Goal: Task Accomplishment & Management: Manage account settings

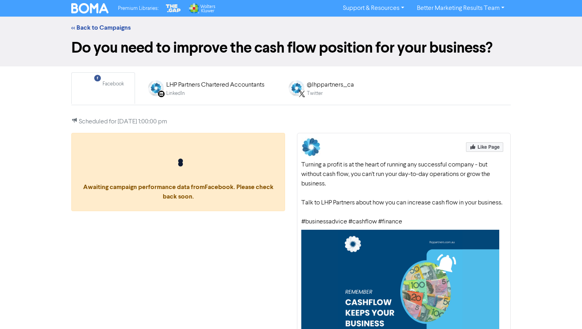
drag, startPoint x: 405, startPoint y: 222, endPoint x: 294, endPoint y: 165, distance: 125.5
click at [294, 165] on div "Turning a profit is at the heart of running any successful company - but withou…" at bounding box center [404, 272] width 226 height 279
copy div "Turning a profit is at the heart of running any successful company - but withou…"
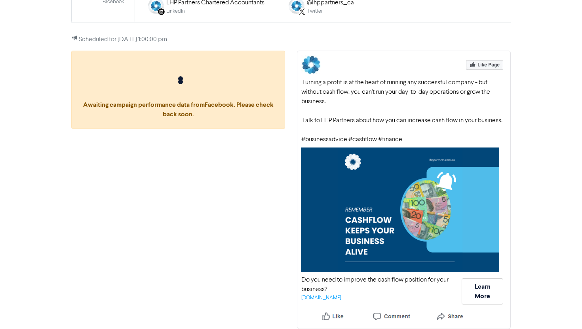
click at [336, 297] on link "public2.bomamarketing.com" at bounding box center [321, 298] width 40 height 5
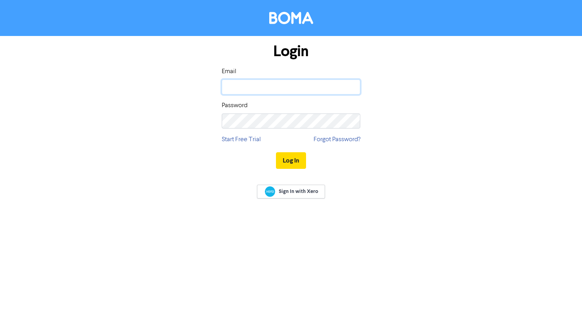
click at [275, 91] on input "email" at bounding box center [291, 87] width 138 height 15
type input "[EMAIL_ADDRESS][DOMAIN_NAME]"
click at [276, 152] on button "Log In" at bounding box center [291, 160] width 30 height 17
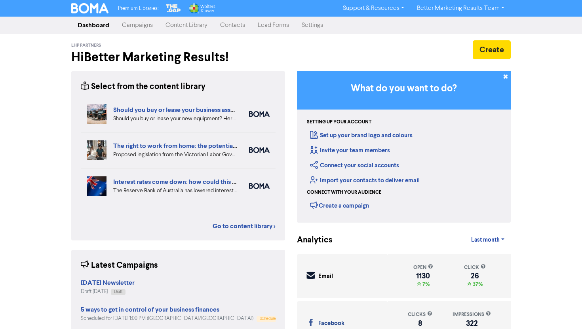
click at [144, 25] on link "Campaigns" at bounding box center [138, 25] width 44 height 16
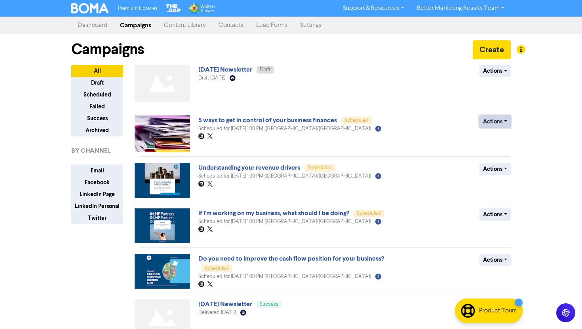
click at [499, 118] on button "Actions" at bounding box center [494, 122] width 31 height 12
click at [502, 134] on button "Revert to draft" at bounding box center [511, 138] width 63 height 13
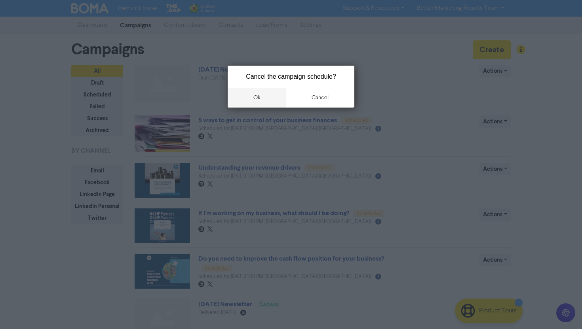
click at [253, 101] on button "ok" at bounding box center [257, 98] width 59 height 20
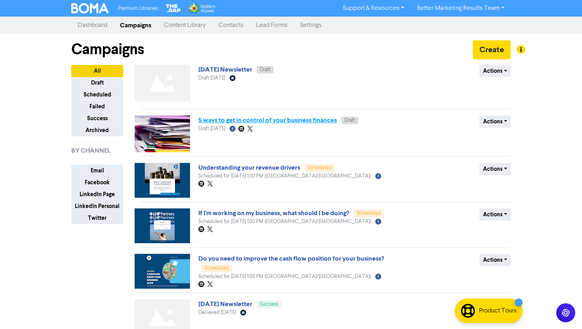
click at [282, 121] on link "5 ways to get in control of your business finances" at bounding box center [267, 120] width 138 height 8
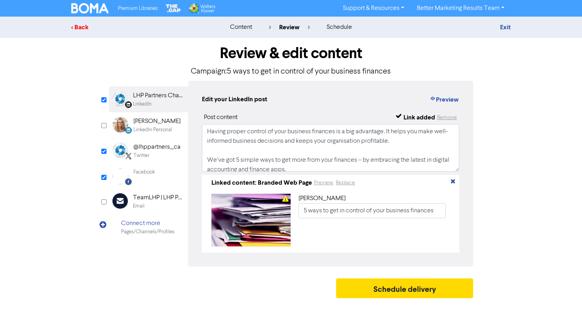
click at [82, 23] on div "< Back" at bounding box center [140, 27] width 138 height 9
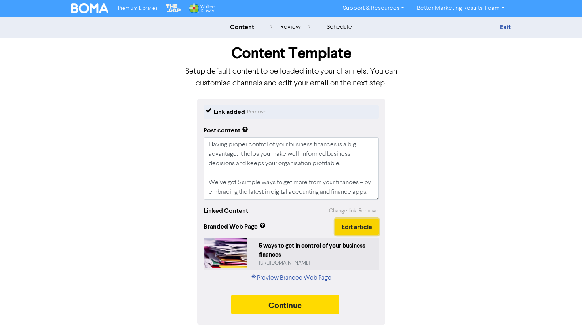
click at [354, 231] on button "Edit article" at bounding box center [357, 227] width 44 height 17
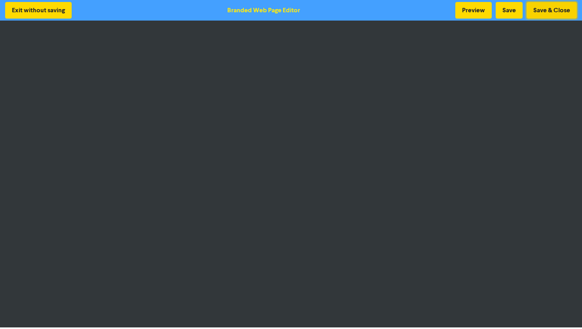
click at [543, 11] on button "Save & Close" at bounding box center [551, 10] width 50 height 17
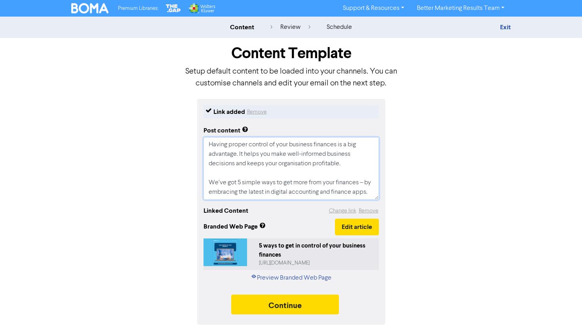
drag, startPoint x: 279, startPoint y: 195, endPoint x: 199, endPoint y: 120, distance: 108.9
click at [199, 120] on div "Link added Remove Post content Having proper control of your business finances …" at bounding box center [291, 212] width 188 height 226
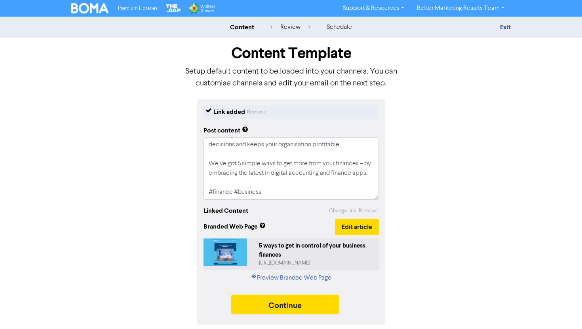
click at [417, 210] on div "Link added Remove Post content Having proper control of your business finances …" at bounding box center [290, 212] width 451 height 226
click at [296, 299] on button "Continue" at bounding box center [285, 305] width 108 height 20
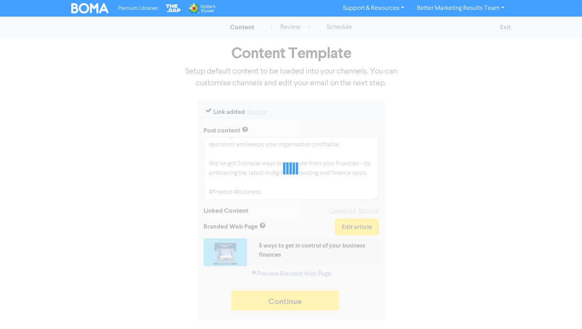
type textarea "x"
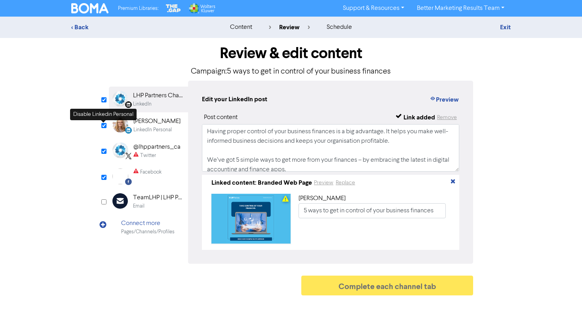
click at [104, 128] on input "checkbox" at bounding box center [103, 125] width 5 height 5
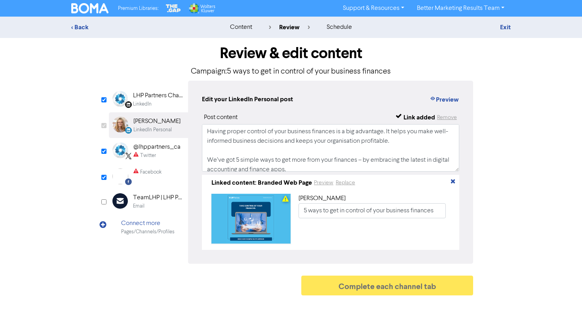
checkbox input "false"
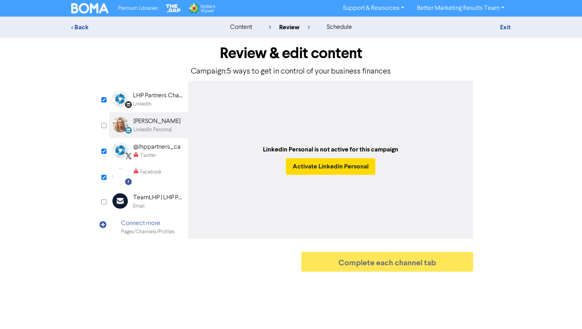
click at [138, 151] on div "@lhppartners_ca" at bounding box center [156, 146] width 47 height 9
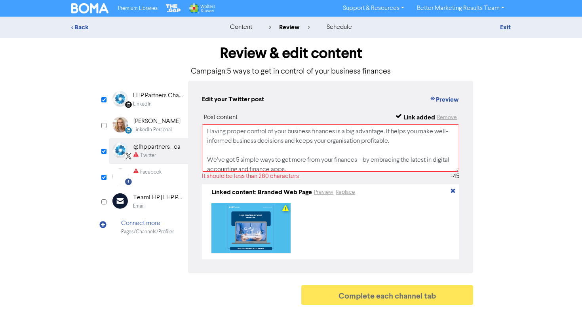
scroll to position [44, 0]
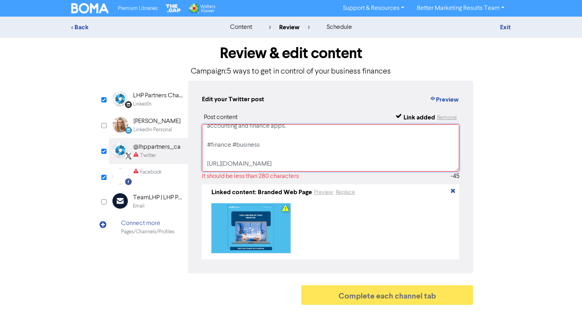
click at [251, 157] on textarea "Having proper control of your business finances is a big advantage. It helps yo…" at bounding box center [330, 147] width 257 height 47
click at [250, 165] on textarea "Having proper control of your business finances is a big advantage. It helps yo…" at bounding box center [330, 147] width 257 height 47
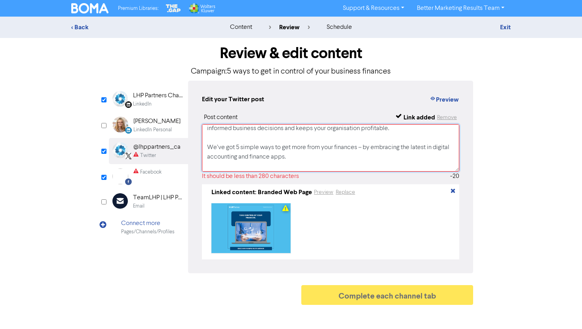
scroll to position [13, 0]
drag, startPoint x: 358, startPoint y: 148, endPoint x: 358, endPoint y: 155, distance: 7.5
click at [358, 155] on textarea "Having proper control of your business finances is a big advantage. It helps yo…" at bounding box center [330, 147] width 257 height 47
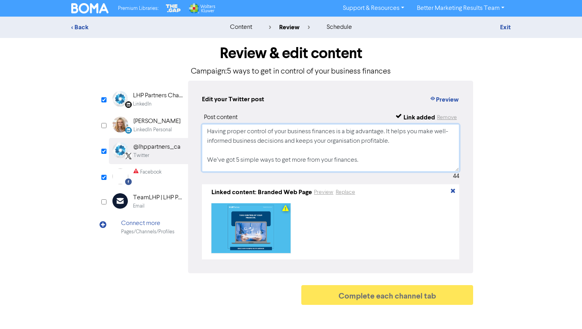
scroll to position [15, 0]
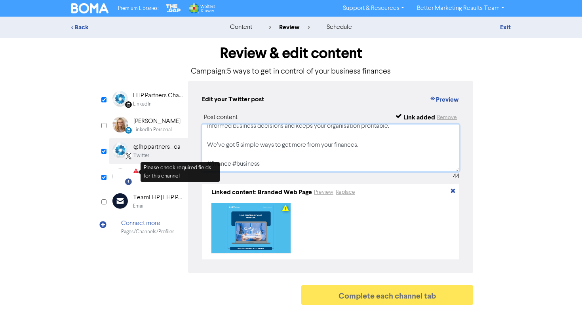
type textarea "Having proper control of your business finances is a big advantage. It helps yo…"
click at [143, 173] on div "Please check required fields for this channel" at bounding box center [179, 172] width 79 height 20
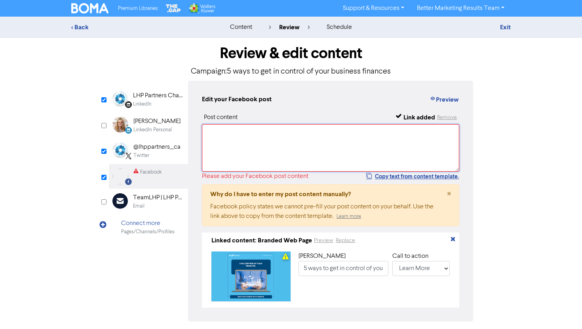
click at [231, 153] on textarea at bounding box center [330, 147] width 257 height 47
paste textarea "Having proper control of your business finances is a big advantage. It helps yo…"
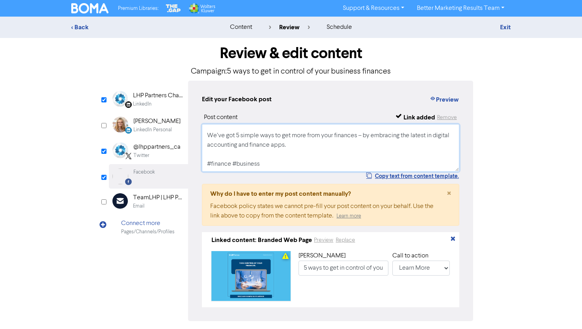
scroll to position [0, 0]
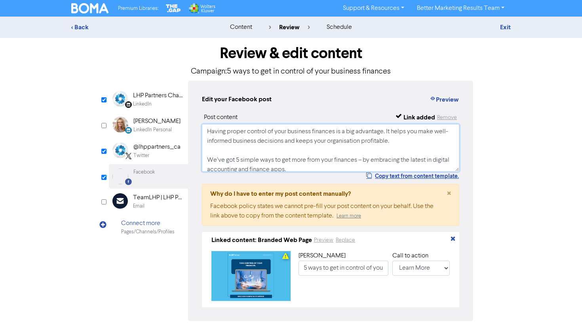
type textarea "Having proper control of your business finances is a big advantage. It helps yo…"
click at [539, 230] on div "< Back content review schedule Exit Review & edit content Campaign: 5 ways to g…" at bounding box center [291, 187] width 582 height 340
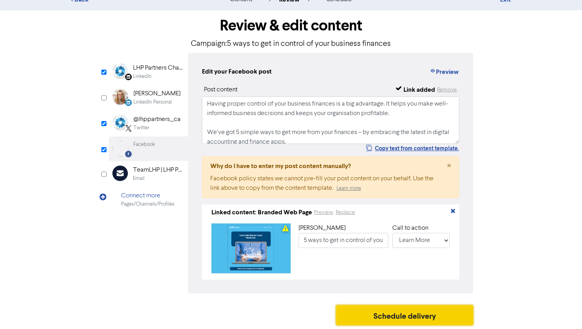
click at [402, 311] on button "Schedule delivery" at bounding box center [404, 315] width 137 height 20
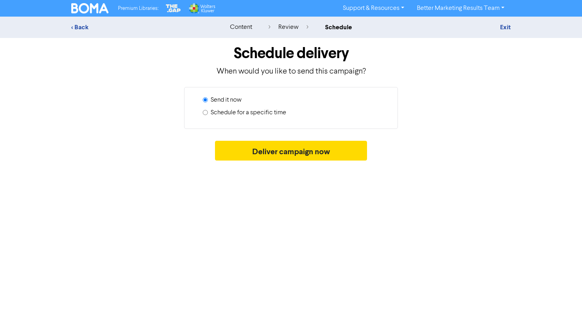
click at [252, 108] on label "Schedule for a specific time" at bounding box center [248, 112] width 76 height 9
click at [208, 110] on input "Schedule for a specific time" at bounding box center [205, 112] width 5 height 5
radio input "true"
radio input "false"
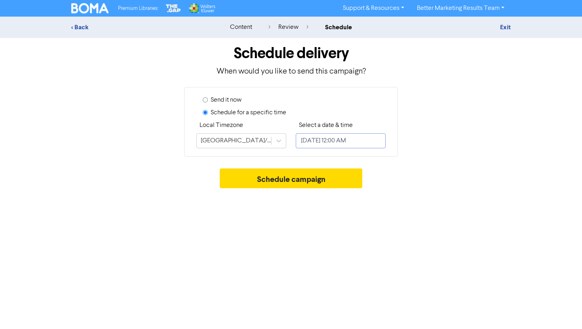
click at [313, 137] on input "August 29, 2025 12:00 AM" at bounding box center [341, 140] width 90 height 15
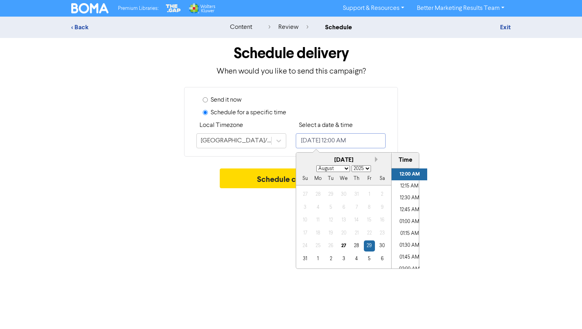
click at [377, 157] on button "Next month" at bounding box center [378, 160] width 6 height 6
select select "8"
click at [340, 235] on div "24" at bounding box center [343, 233] width 11 height 11
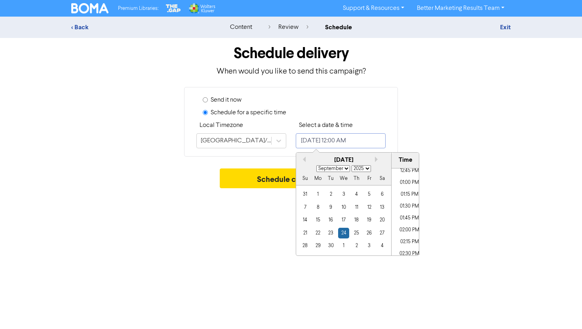
scroll to position [608, 0]
click at [412, 179] on li "01:00 PM" at bounding box center [409, 184] width 36 height 12
type input "September 24, 2025 1:00 PM"
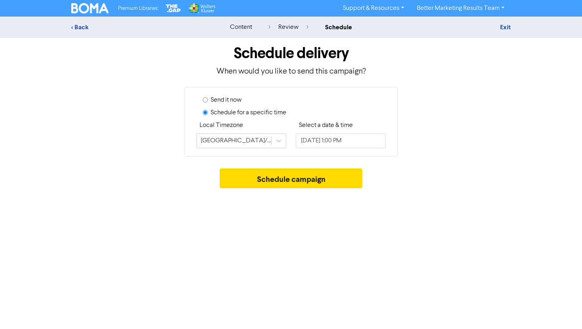
click at [459, 188] on div "Schedule campaign" at bounding box center [290, 181] width 439 height 24
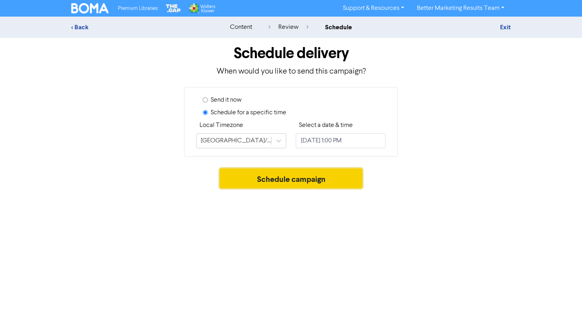
click at [323, 182] on button "Schedule campaign" at bounding box center [291, 179] width 143 height 20
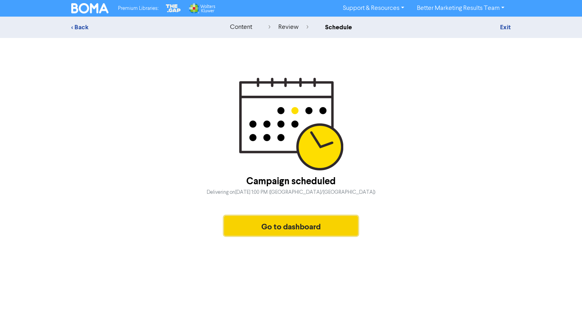
click at [305, 231] on button "Go to dashboard" at bounding box center [291, 226] width 134 height 20
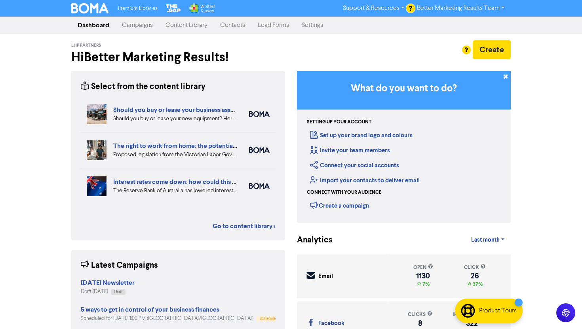
click at [143, 27] on link "Campaigns" at bounding box center [138, 25] width 44 height 16
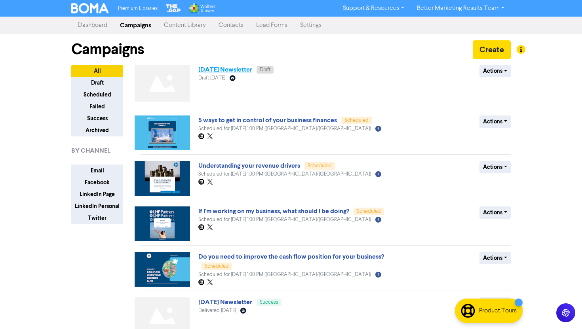
click at [252, 70] on link "September 2025 Newsletter" at bounding box center [225, 70] width 54 height 8
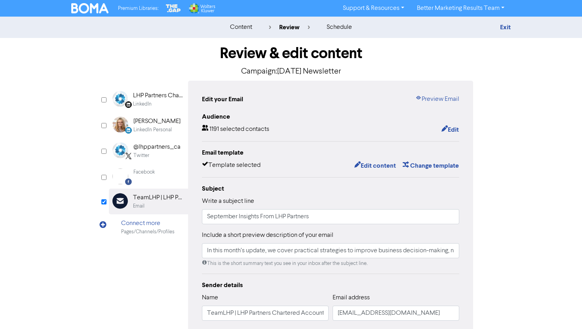
click at [378, 160] on div "Email template Template selected Edit content Change template" at bounding box center [330, 159] width 257 height 23
click at [377, 165] on button "Edit content" at bounding box center [375, 166] width 42 height 10
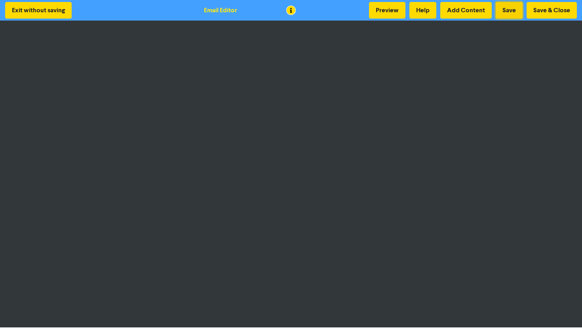
click at [506, 9] on button "Save" at bounding box center [508, 10] width 27 height 17
click at [537, 6] on button "Save & Close" at bounding box center [551, 10] width 50 height 17
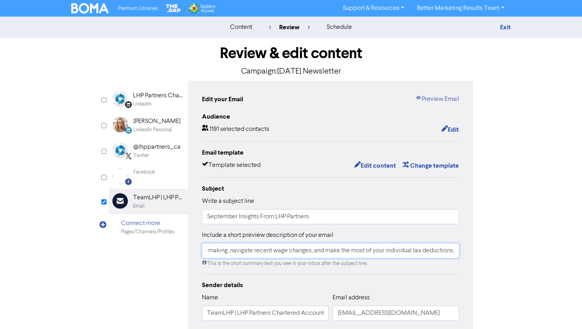
drag, startPoint x: 270, startPoint y: 250, endPoint x: 504, endPoint y: 256, distance: 234.7
click at [504, 256] on div "Review & edit content Campaign: September 2025 Newsletter LinkedIn Page Created…" at bounding box center [290, 245] width 451 height 415
paste input "share practical ways to strengthen cash flow, understand your revenue drivers, …"
type input "In this month’s update, we share practical ways to strengthen cash flow, unders…"
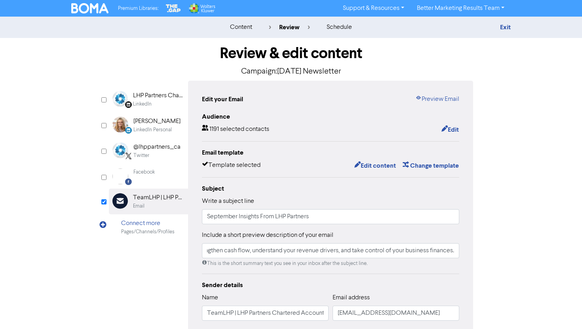
scroll to position [0, 0]
click at [503, 246] on div "Review & edit content Campaign: September 2025 Newsletter LinkedIn Page Created…" at bounding box center [290, 245] width 451 height 415
drag, startPoint x: 351, startPoint y: 251, endPoint x: 479, endPoint y: 256, distance: 128.3
click at [478, 256] on div "Review & edit content Campaign: September 2025 Newsletter LinkedIn Page Created…" at bounding box center [291, 245] width 376 height 415
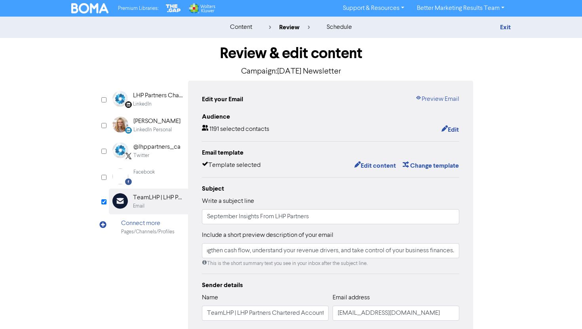
scroll to position [0, 0]
click at [501, 229] on div "Review & edit content Campaign: September 2025 Newsletter LinkedIn Page Created…" at bounding box center [290, 245] width 451 height 415
click at [429, 100] on link "Preview Email" at bounding box center [437, 99] width 44 height 9
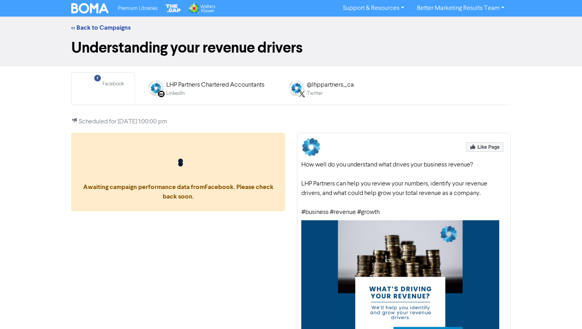
drag, startPoint x: 381, startPoint y: 213, endPoint x: 300, endPoint y: 166, distance: 93.9
click at [300, 166] on div "How well do you understand what drives your business revenue? LHP Partners can …" at bounding box center [404, 263] width 214 height 260
copy div "How well do you understand what drives your business revenue? LHP Partners can …"
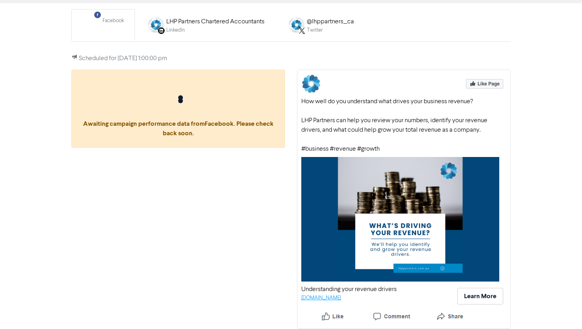
click at [326, 296] on link "public2.bomamarketing.com" at bounding box center [321, 298] width 40 height 5
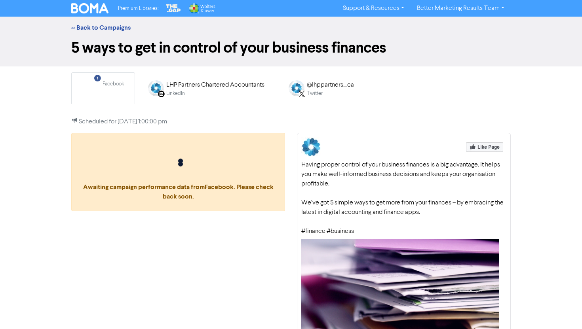
scroll to position [89, 0]
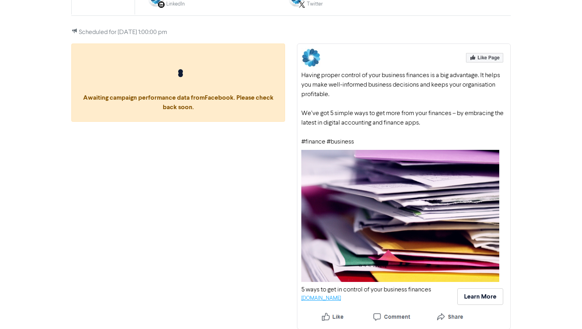
click at [341, 296] on link "[DOMAIN_NAME]" at bounding box center [321, 298] width 40 height 5
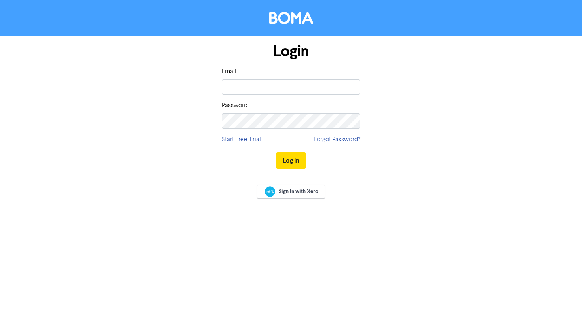
type input "marketing@lhppartners.com.au"
click at [276, 152] on button "Log In" at bounding box center [291, 160] width 30 height 17
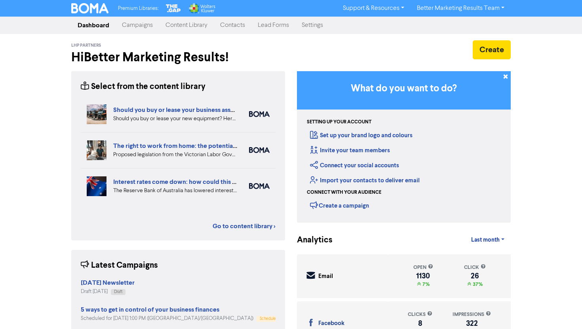
click at [140, 32] on link "Campaigns" at bounding box center [138, 25] width 44 height 16
